Goal: Task Accomplishment & Management: Use online tool/utility

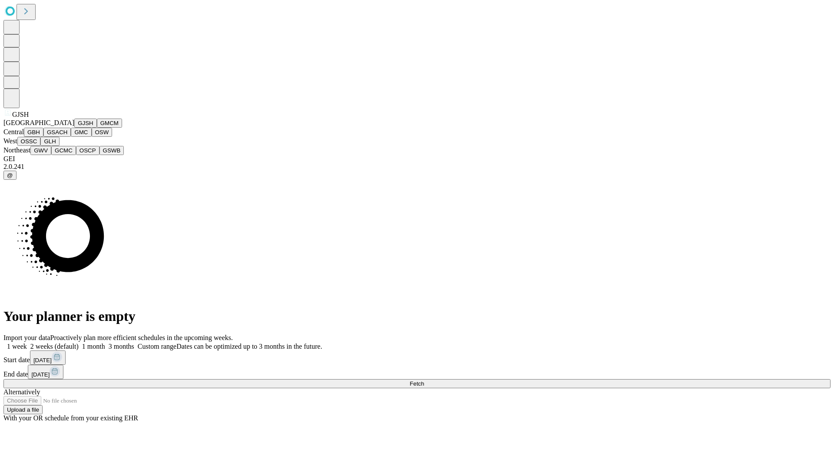
click at [74, 128] on button "GJSH" at bounding box center [85, 123] width 23 height 9
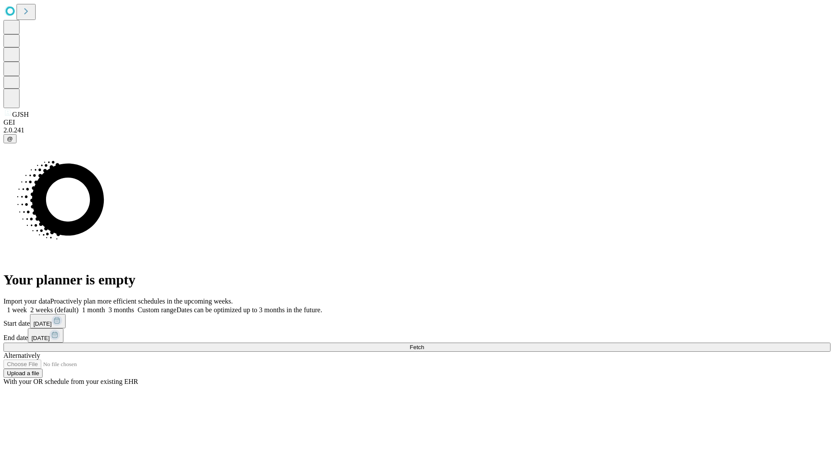
click at [105, 306] on label "1 month" at bounding box center [92, 309] width 27 height 7
click at [424, 344] on span "Fetch" at bounding box center [417, 347] width 14 height 7
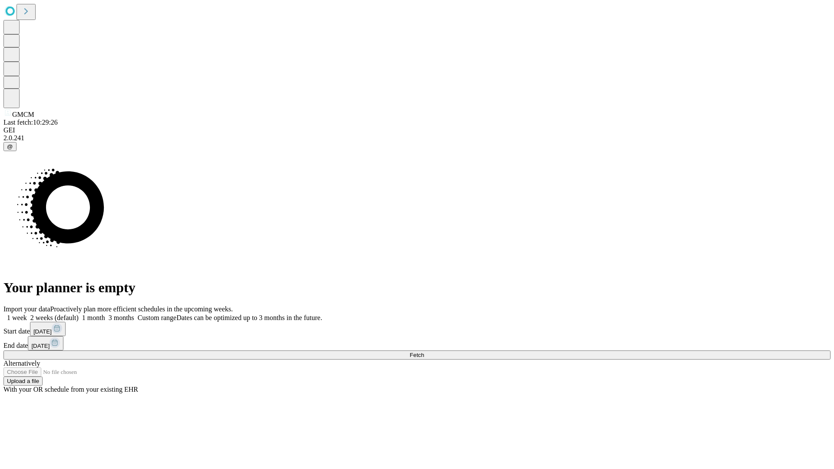
click at [105, 314] on label "1 month" at bounding box center [92, 317] width 27 height 7
click at [424, 352] on span "Fetch" at bounding box center [417, 355] width 14 height 7
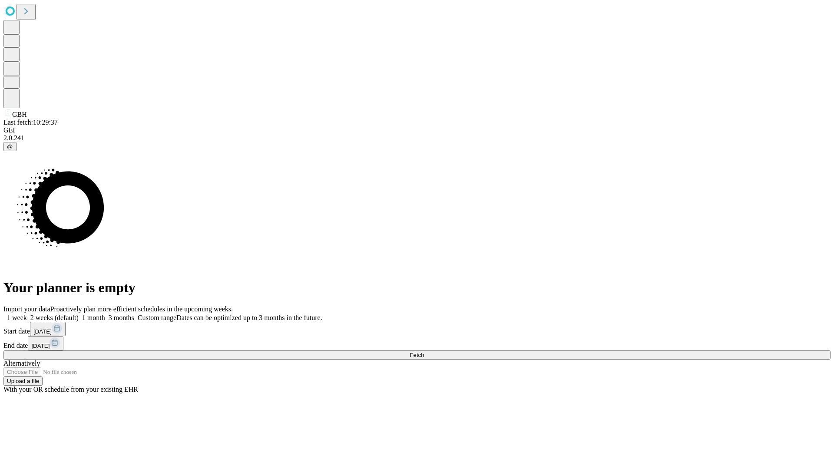
click at [105, 314] on label "1 month" at bounding box center [92, 317] width 27 height 7
click at [424, 352] on span "Fetch" at bounding box center [417, 355] width 14 height 7
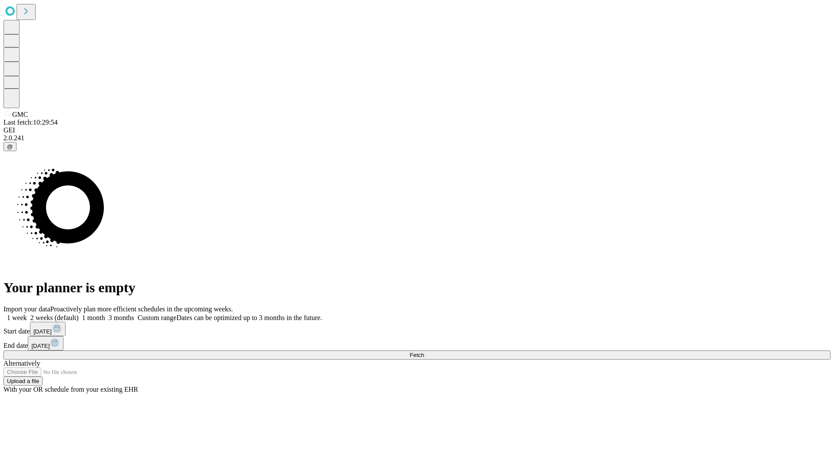
click at [105, 314] on label "1 month" at bounding box center [92, 317] width 27 height 7
click at [424, 352] on span "Fetch" at bounding box center [417, 355] width 14 height 7
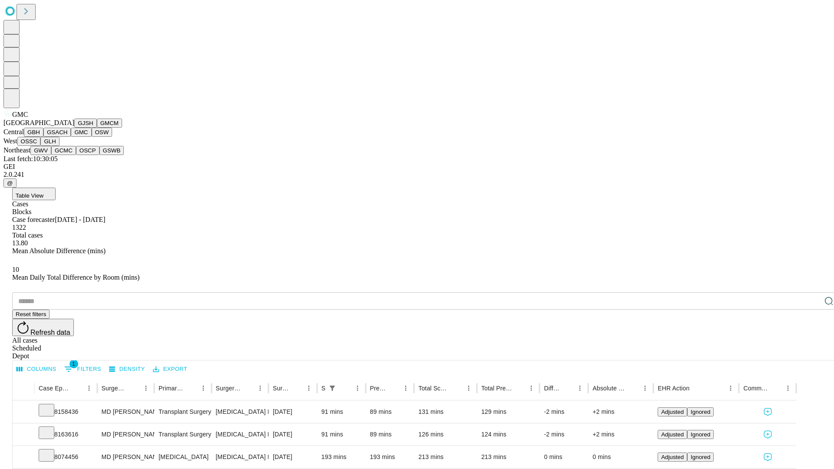
click at [92, 137] on button "OSW" at bounding box center [102, 132] width 21 height 9
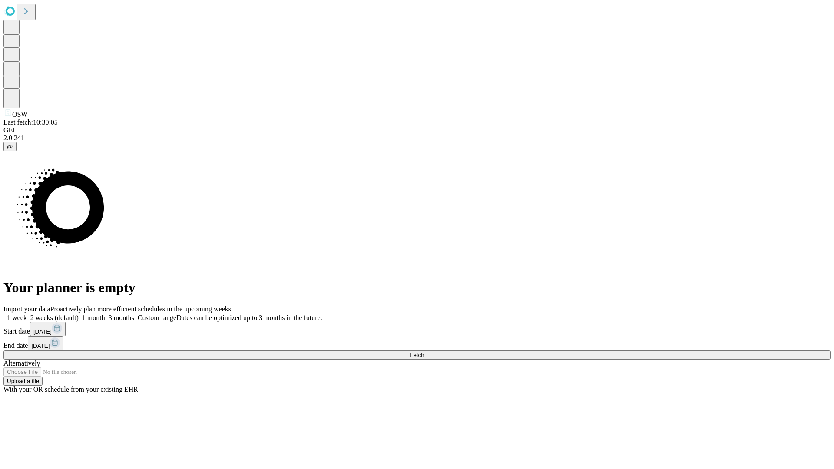
click at [105, 314] on label "1 month" at bounding box center [92, 317] width 27 height 7
click at [424, 352] on span "Fetch" at bounding box center [417, 355] width 14 height 7
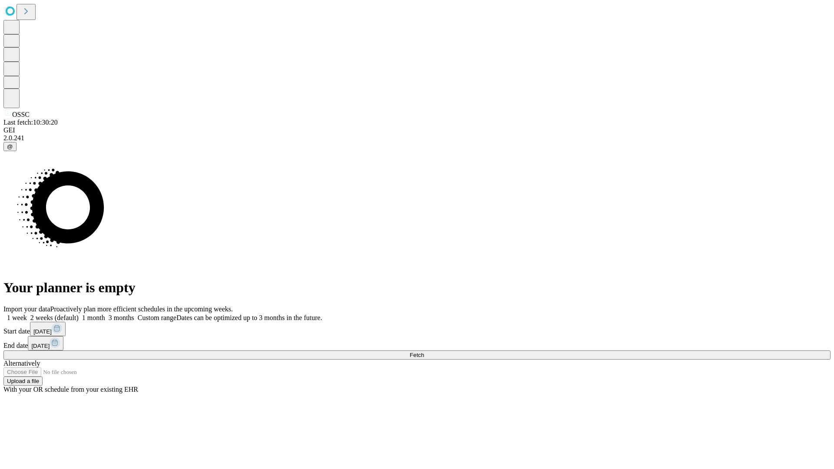
click at [424, 352] on span "Fetch" at bounding box center [417, 355] width 14 height 7
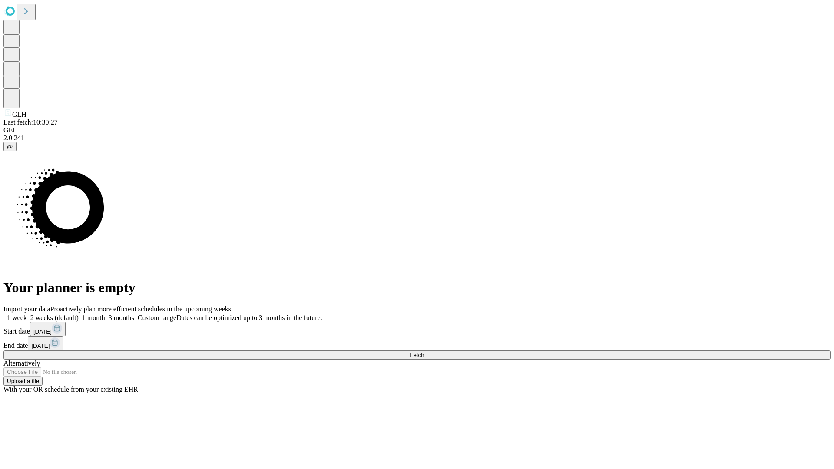
click at [105, 314] on label "1 month" at bounding box center [92, 317] width 27 height 7
click at [424, 352] on span "Fetch" at bounding box center [417, 355] width 14 height 7
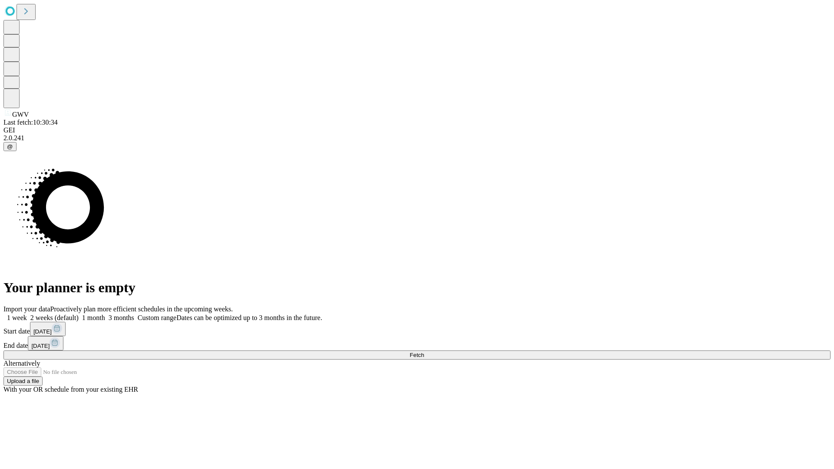
click at [105, 314] on label "1 month" at bounding box center [92, 317] width 27 height 7
click at [424, 352] on span "Fetch" at bounding box center [417, 355] width 14 height 7
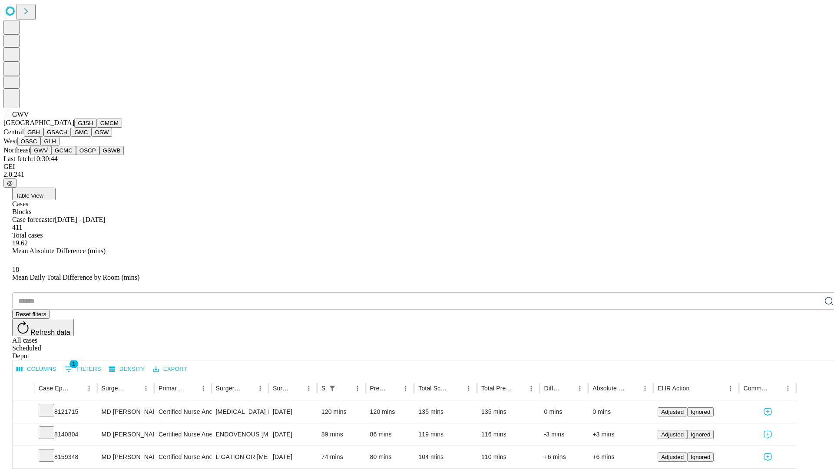
click at [67, 155] on button "GCMC" at bounding box center [63, 150] width 25 height 9
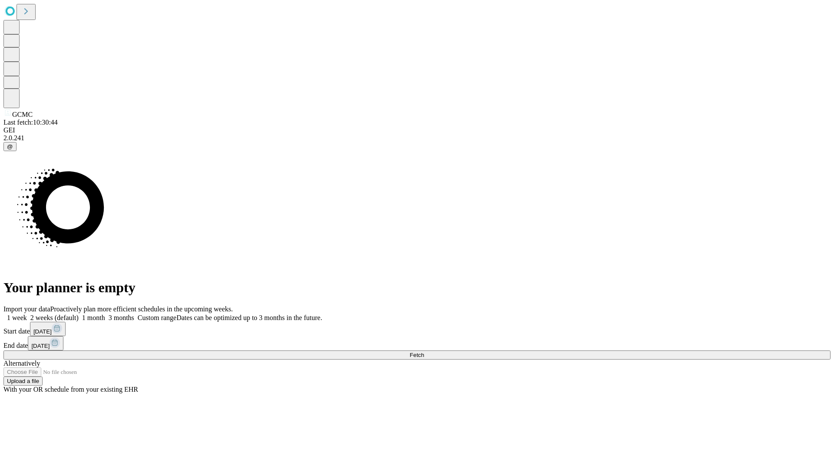
click at [105, 314] on label "1 month" at bounding box center [92, 317] width 27 height 7
click at [424, 352] on span "Fetch" at bounding box center [417, 355] width 14 height 7
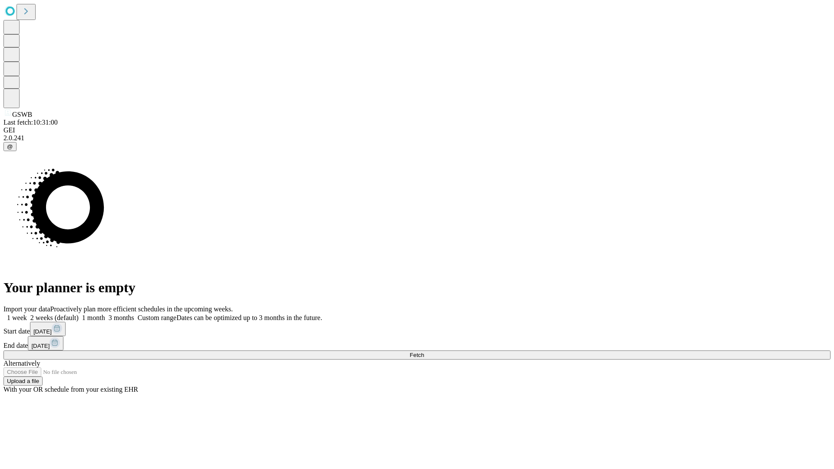
click at [105, 314] on label "1 month" at bounding box center [92, 317] width 27 height 7
click at [424, 352] on span "Fetch" at bounding box center [417, 355] width 14 height 7
